Goal: Find specific page/section: Find specific page/section

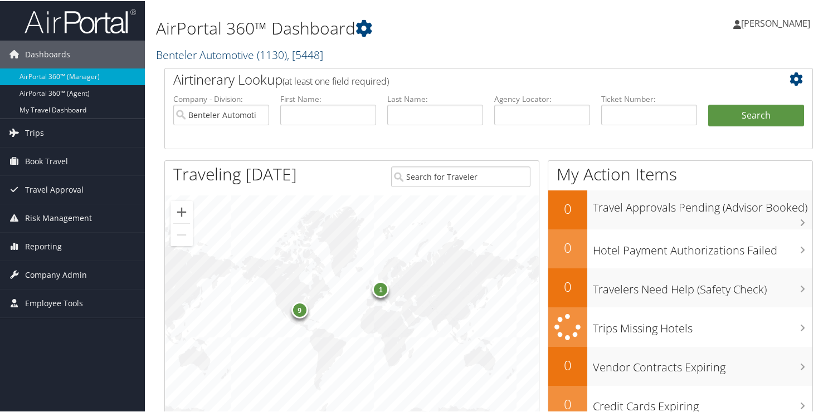
click at [196, 58] on link "Benteler Automotive ( 1130 ) , [ 5448 ]" at bounding box center [239, 53] width 167 height 15
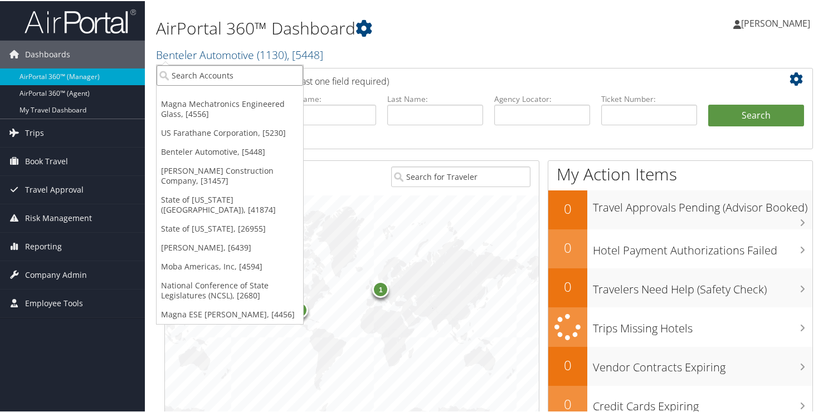
click at [216, 70] on input "search" at bounding box center [230, 74] width 147 height 21
type input "1605"
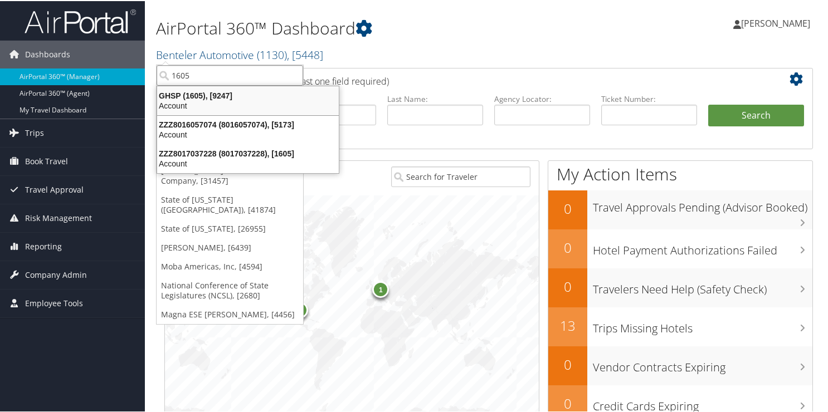
click at [168, 103] on div "Account" at bounding box center [247, 105] width 195 height 10
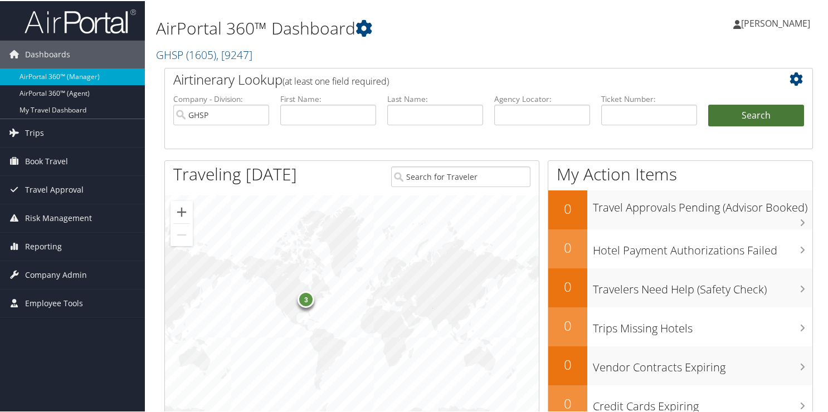
click at [754, 116] on button "Search" at bounding box center [756, 115] width 96 height 22
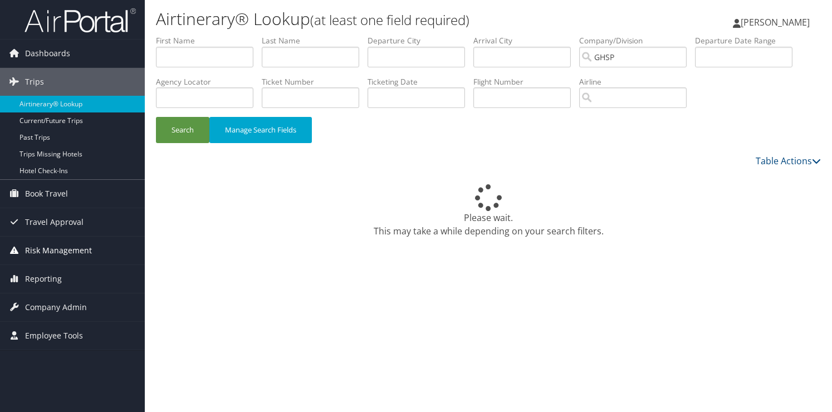
click at [48, 250] on span "Risk Management" at bounding box center [58, 251] width 67 height 28
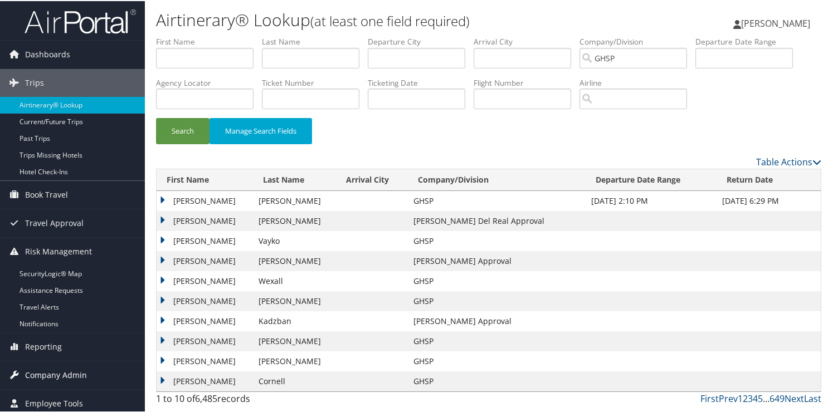
click at [61, 377] on span "Company Admin" at bounding box center [56, 374] width 62 height 28
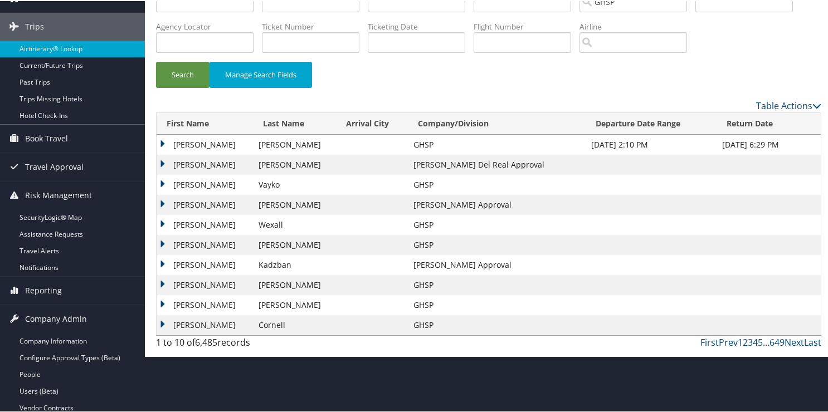
scroll to position [223, 0]
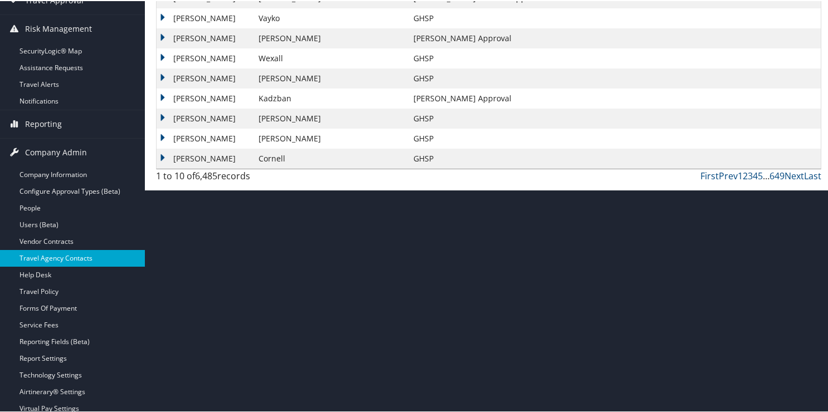
click at [48, 259] on link "Travel Agency Contacts" at bounding box center [72, 257] width 145 height 17
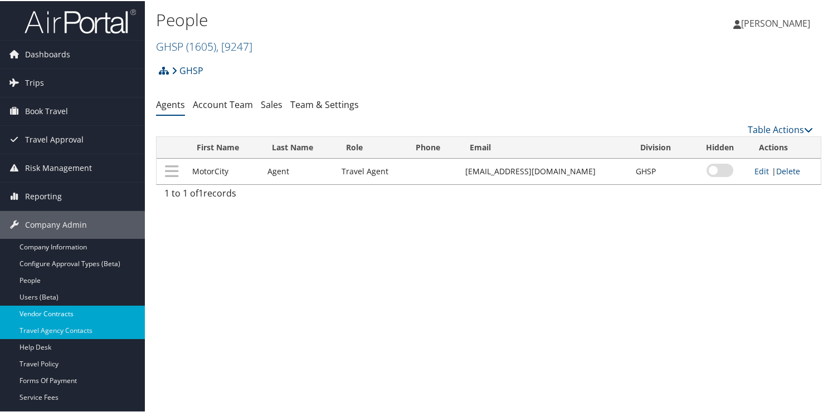
click at [37, 312] on link "Vendor Contracts" at bounding box center [72, 313] width 145 height 17
